Goal: Task Accomplishment & Management: Manage account settings

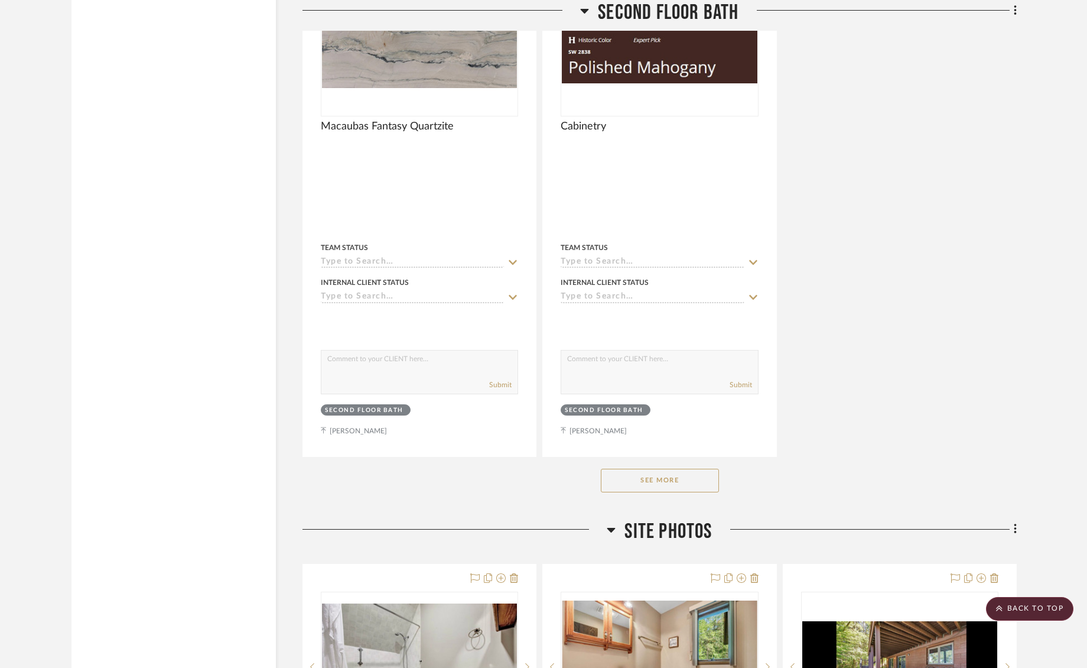
scroll to position [8126, 0]
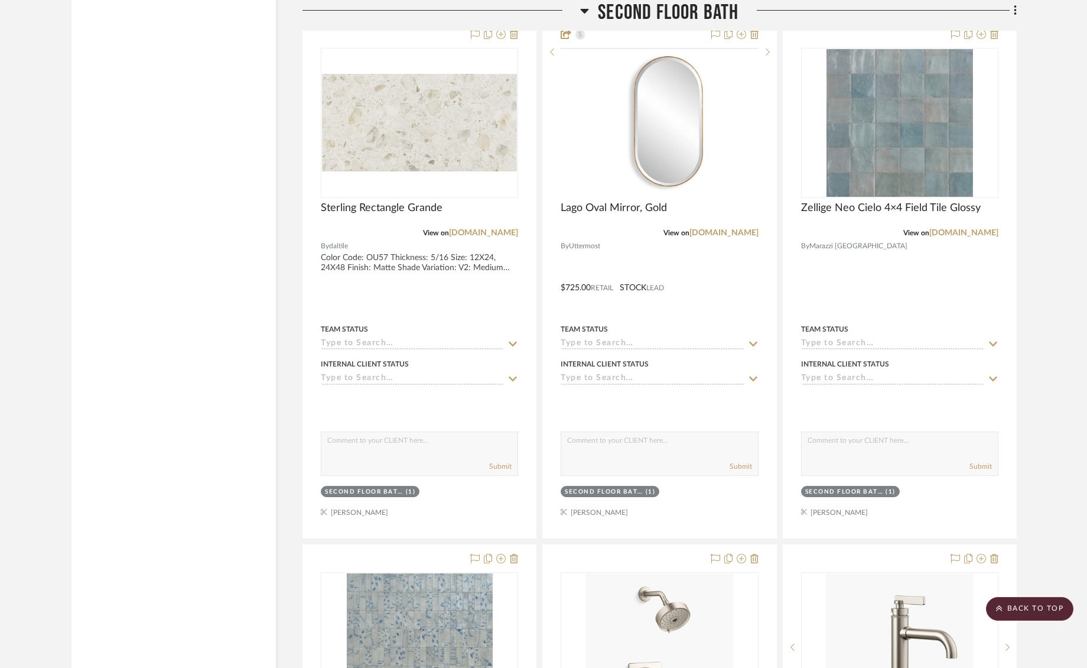
scroll to position [7032, 0]
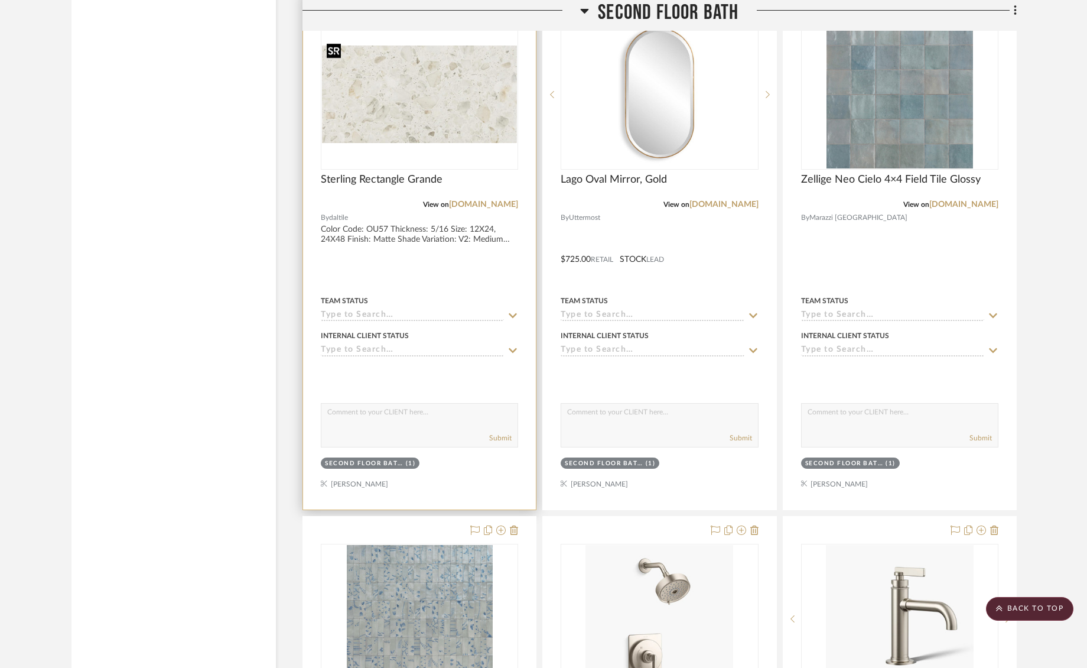
click at [0, 0] on img at bounding box center [0, 0] width 0 height 0
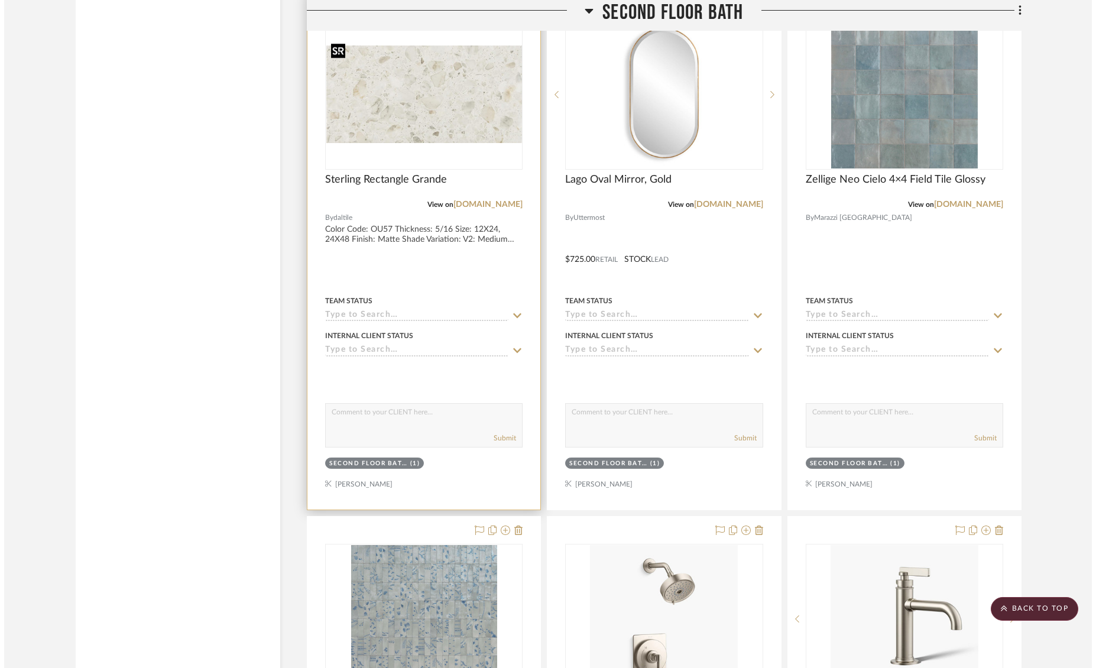
scroll to position [0, 0]
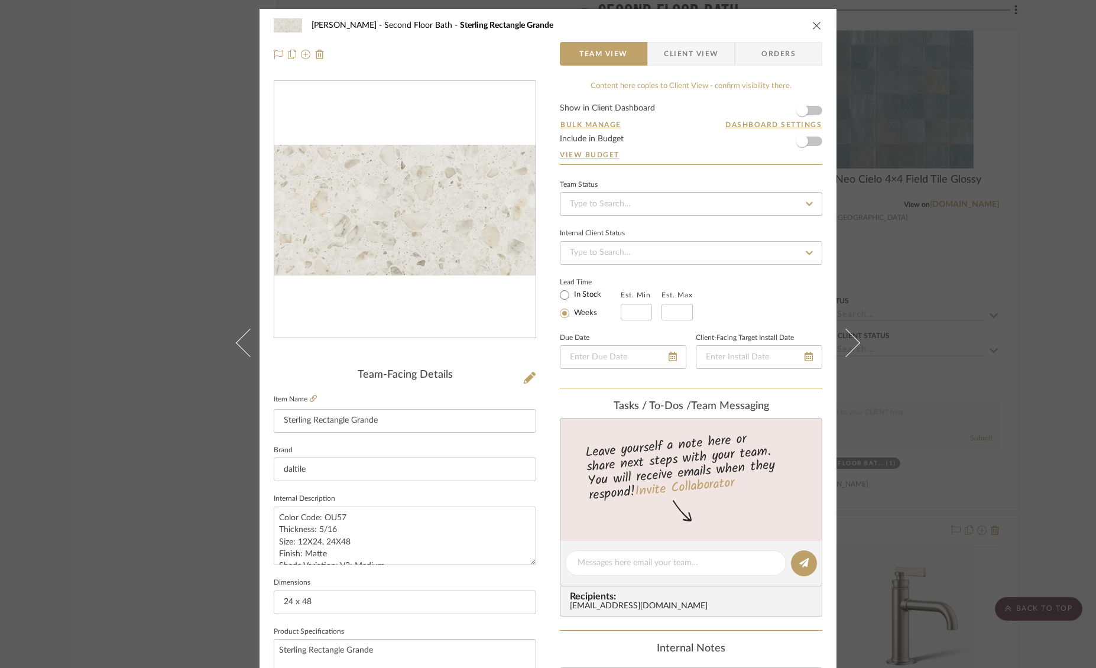
drag, startPoint x: 683, startPoint y: 54, endPoint x: 711, endPoint y: 53, distance: 28.4
click at [684, 54] on span "Client View" at bounding box center [691, 54] width 54 height 24
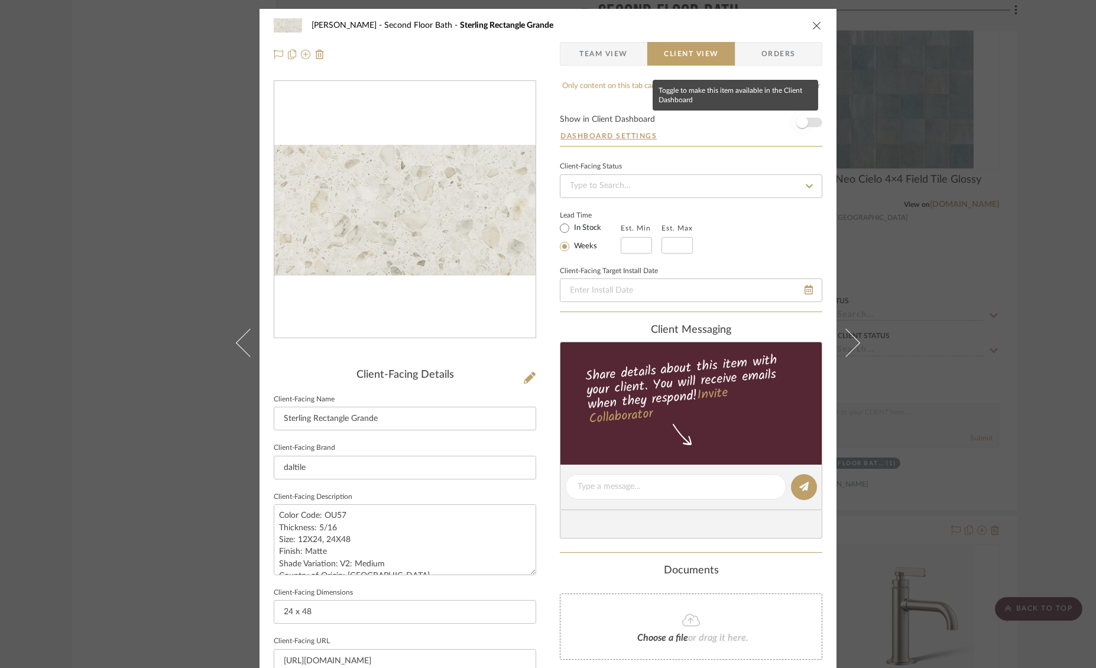
click at [809, 119] on span "button" at bounding box center [802, 122] width 26 height 26
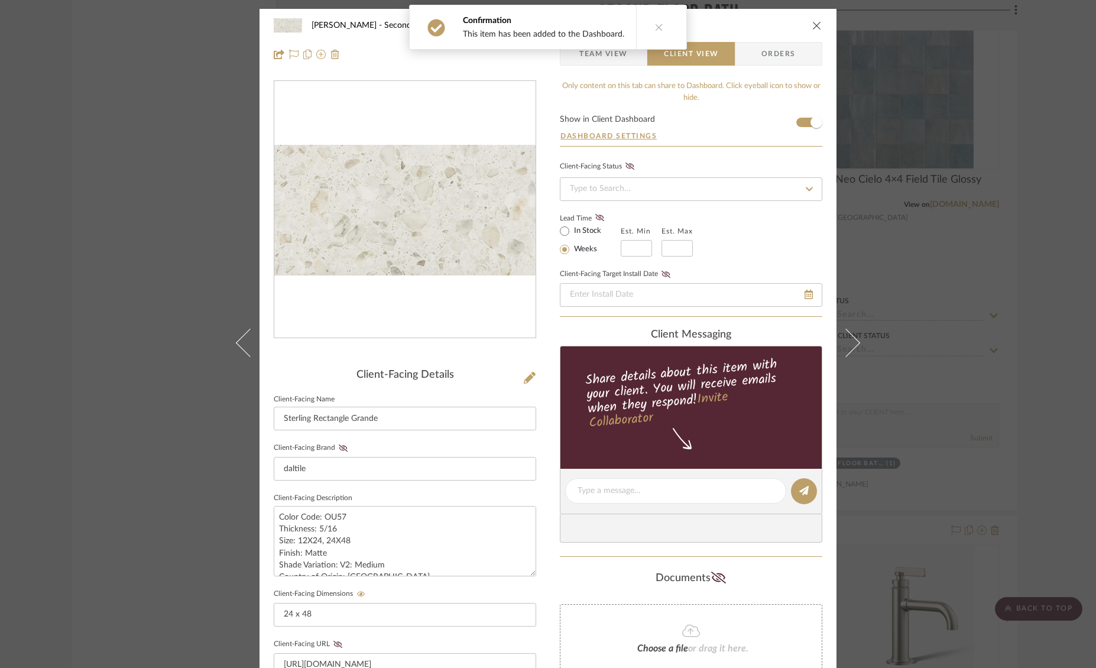
click at [812, 25] on icon "close" at bounding box center [816, 25] width 9 height 9
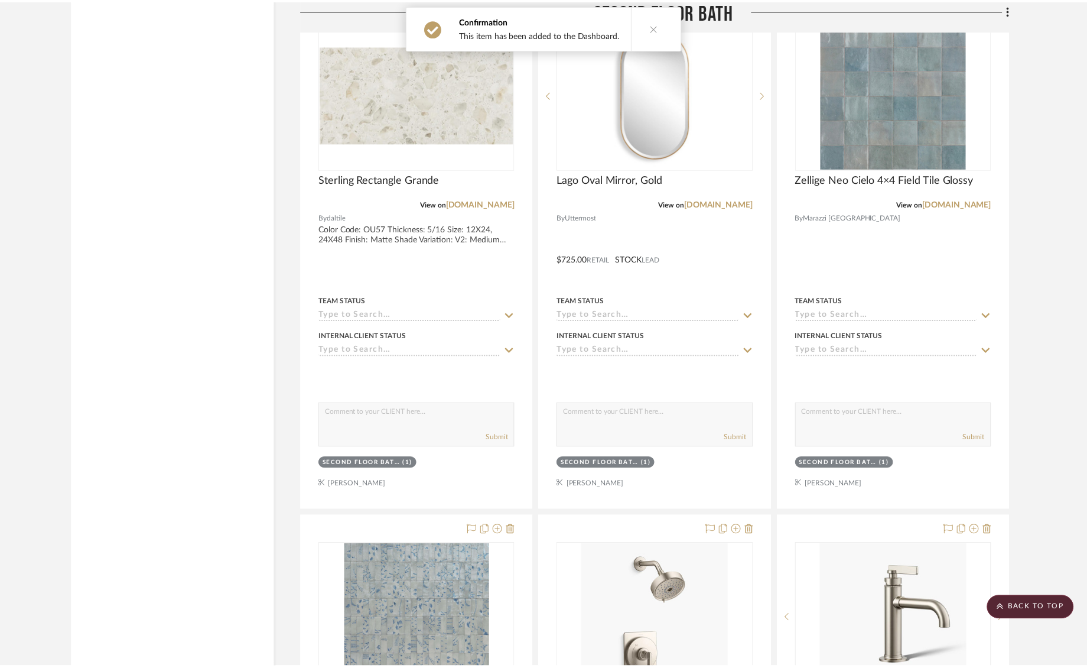
scroll to position [7032, 0]
